Goal: Task Accomplishment & Management: Manage account settings

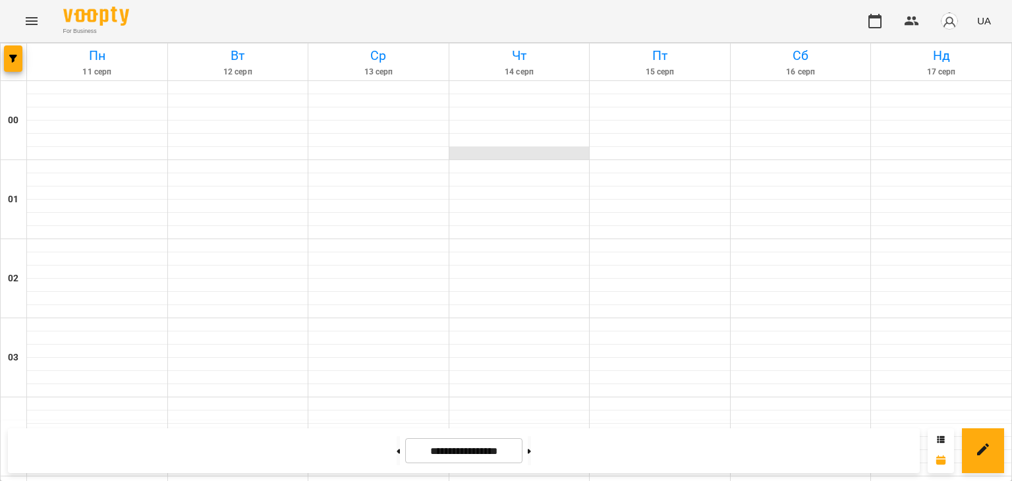
scroll to position [1446, 0]
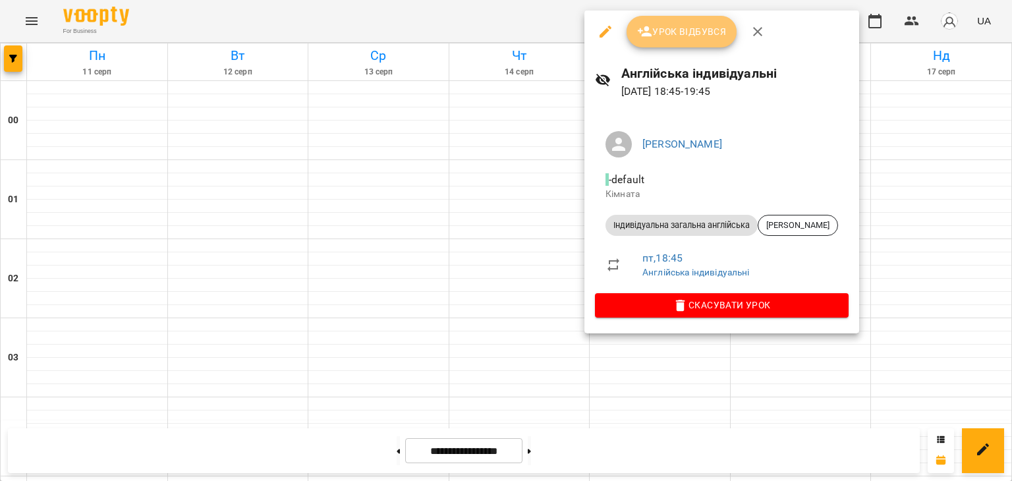
click at [689, 34] on span "Урок відбувся" at bounding box center [682, 32] width 90 height 16
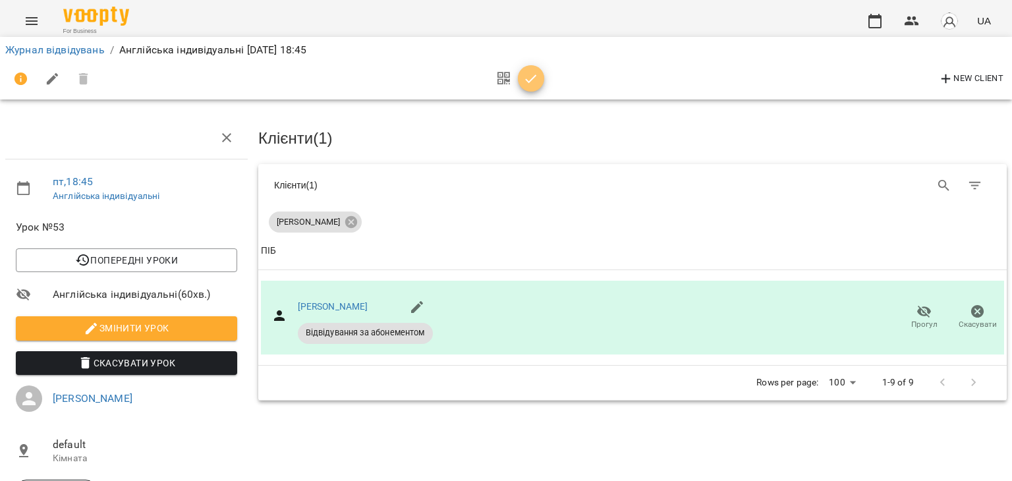
click at [532, 80] on icon "button" at bounding box center [531, 79] width 16 height 16
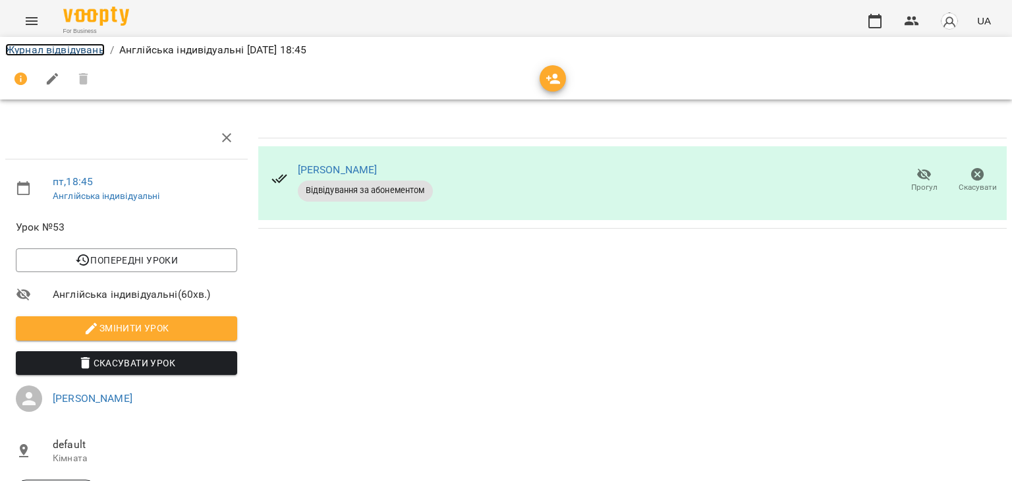
click at [83, 54] on link "Журнал відвідувань" at bounding box center [54, 49] width 99 height 13
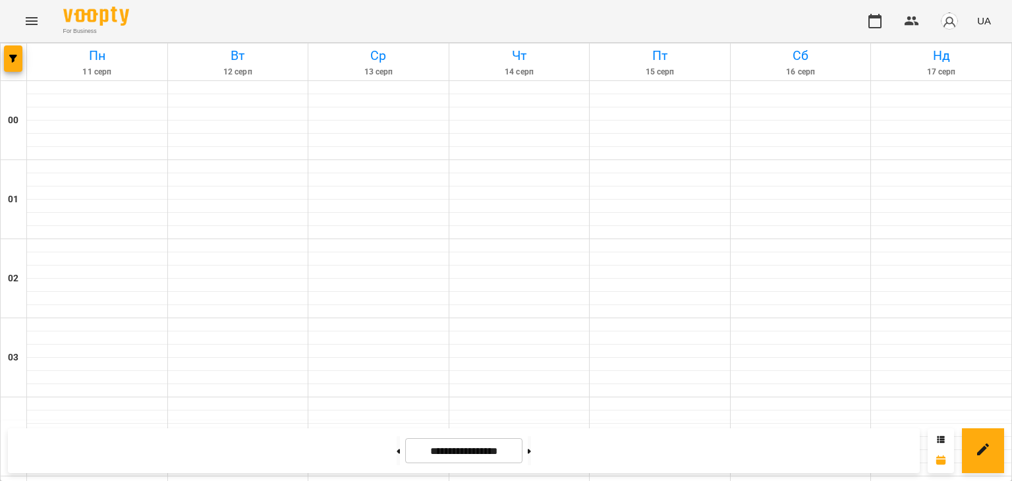
scroll to position [1477, 0]
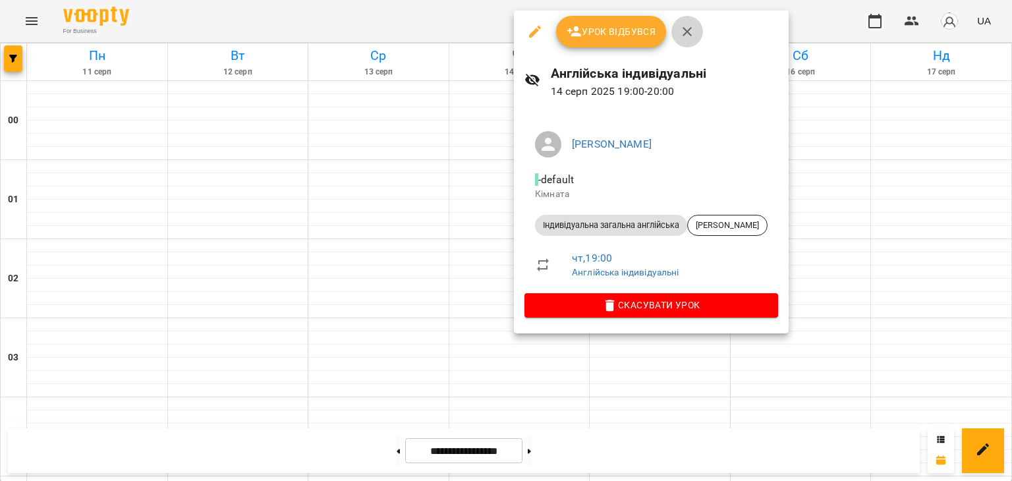
click at [690, 31] on icon "button" at bounding box center [687, 32] width 16 height 16
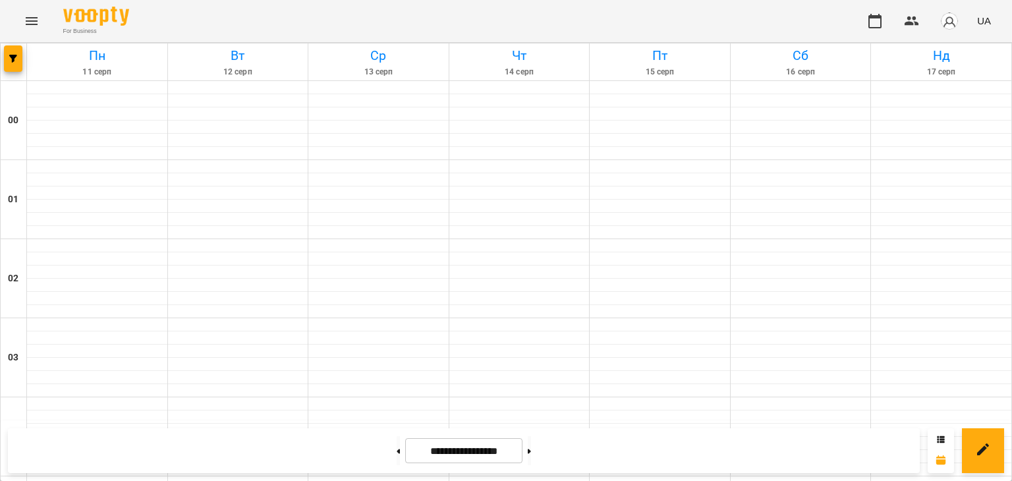
scroll to position [1407, 0]
